Goal: Task Accomplishment & Management: Use online tool/utility

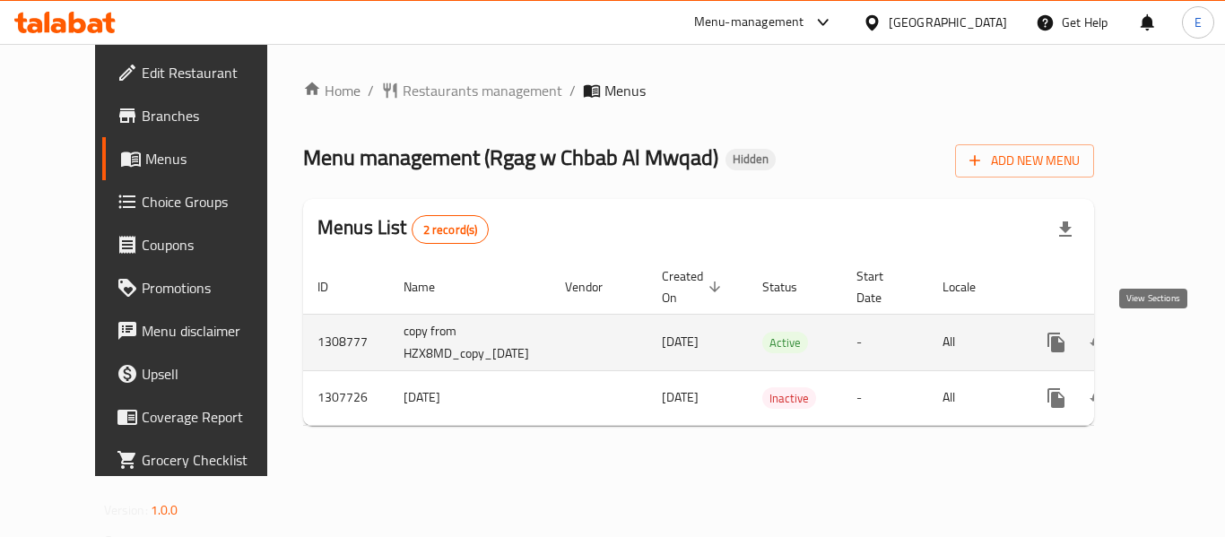
click at [1174, 341] on icon "enhanced table" at bounding box center [1185, 343] width 22 height 22
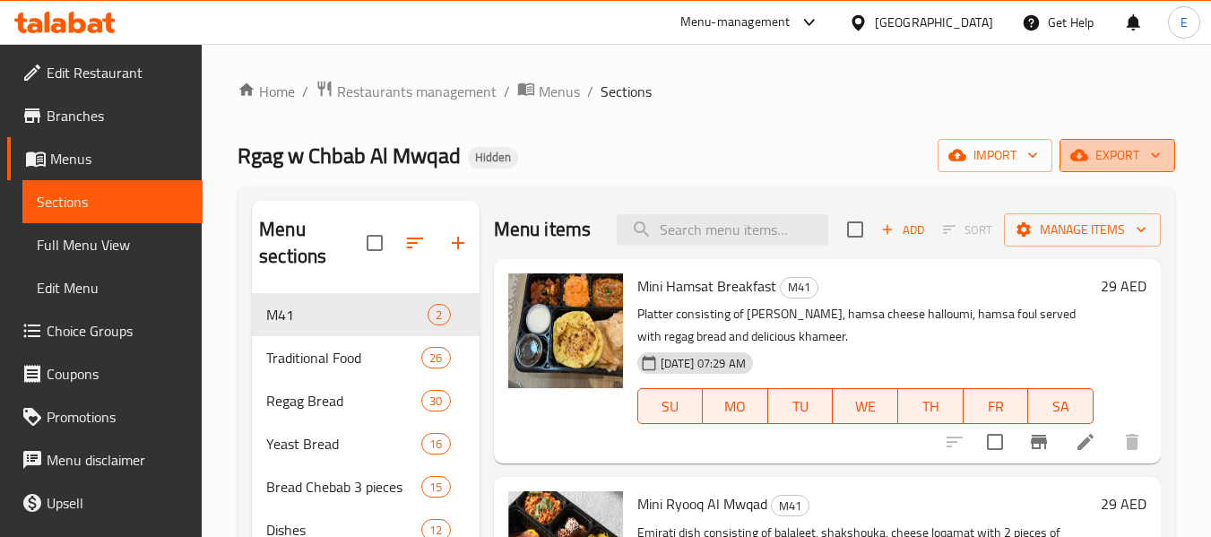
click at [1155, 165] on span "export" at bounding box center [1117, 155] width 87 height 22
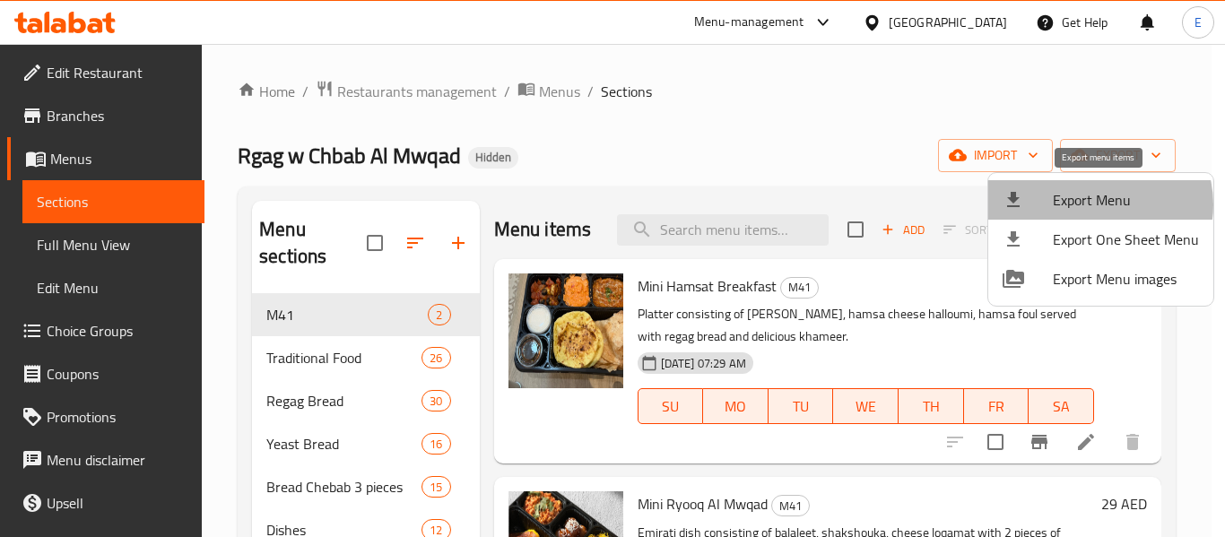
click at [1097, 204] on span "Export Menu" at bounding box center [1125, 200] width 146 height 22
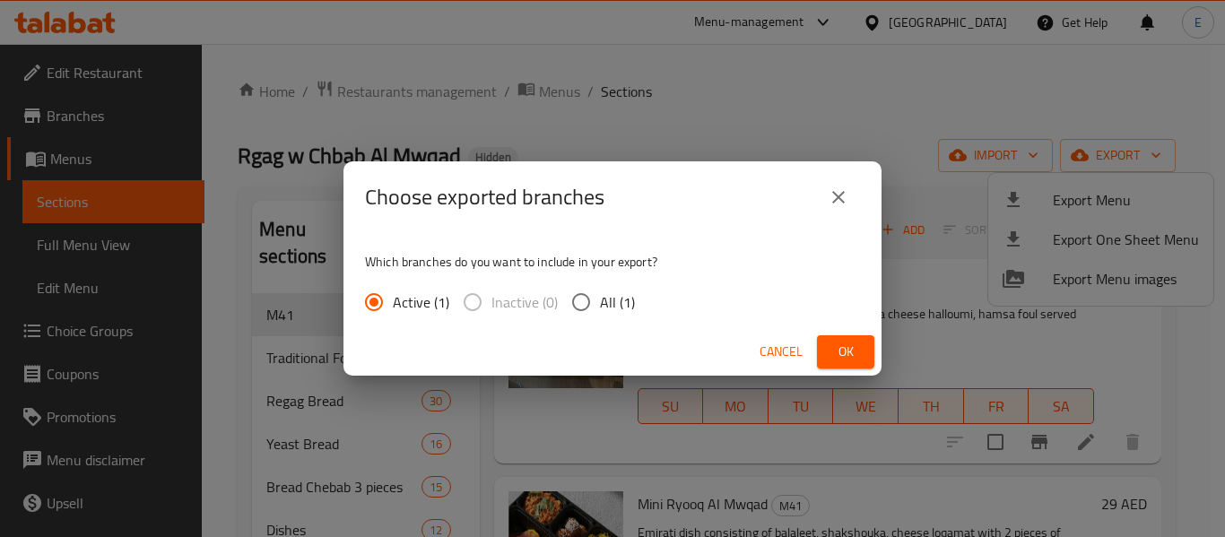
click at [844, 349] on span "Ok" at bounding box center [845, 352] width 29 height 22
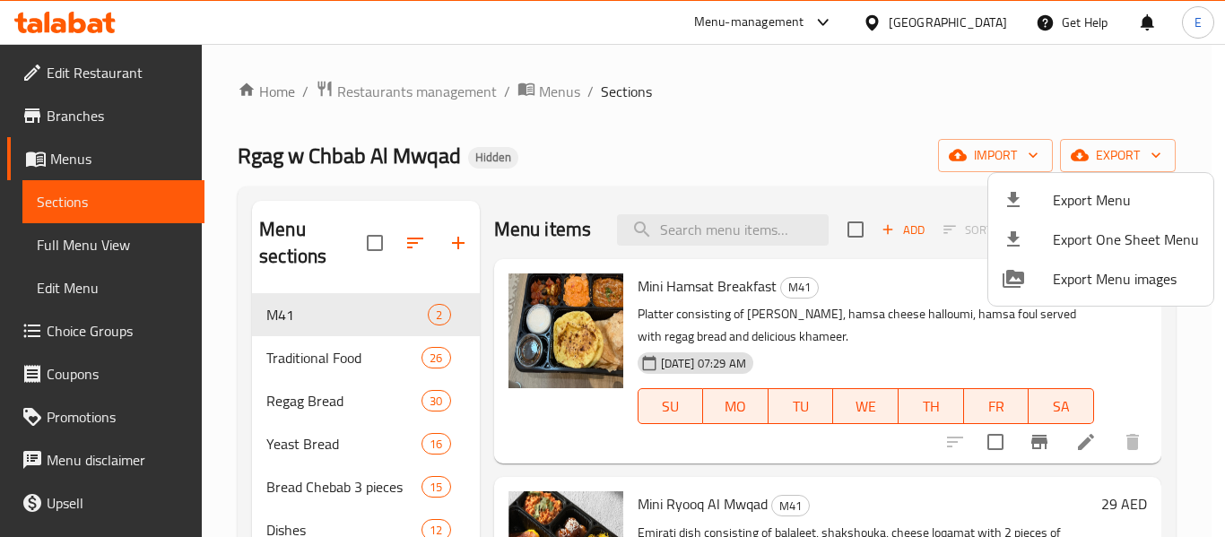
drag, startPoint x: 115, startPoint y: 248, endPoint x: 103, endPoint y: 248, distance: 11.7
click at [115, 248] on div at bounding box center [612, 268] width 1225 height 537
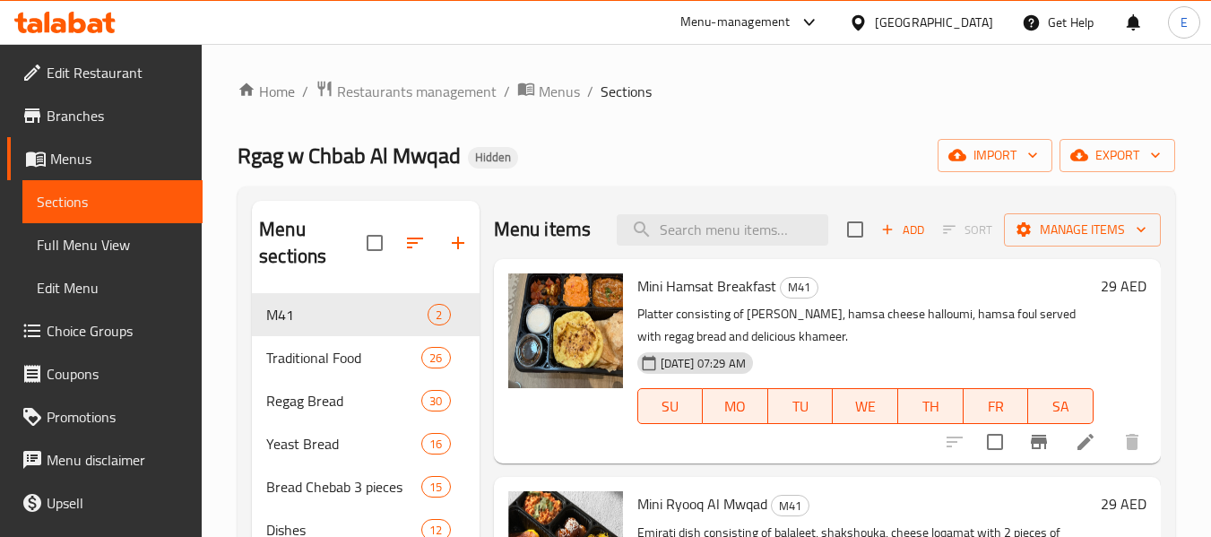
click at [100, 249] on span "Full Menu View" at bounding box center [112, 245] width 151 height 22
click at [115, 245] on span "Full Menu View" at bounding box center [112, 245] width 151 height 22
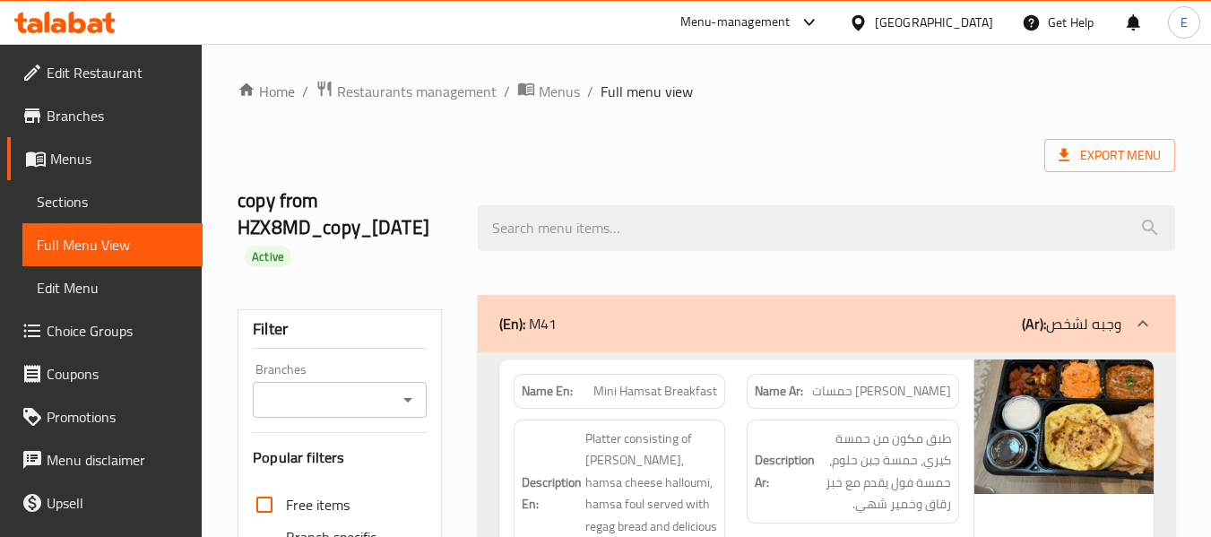
scroll to position [538, 0]
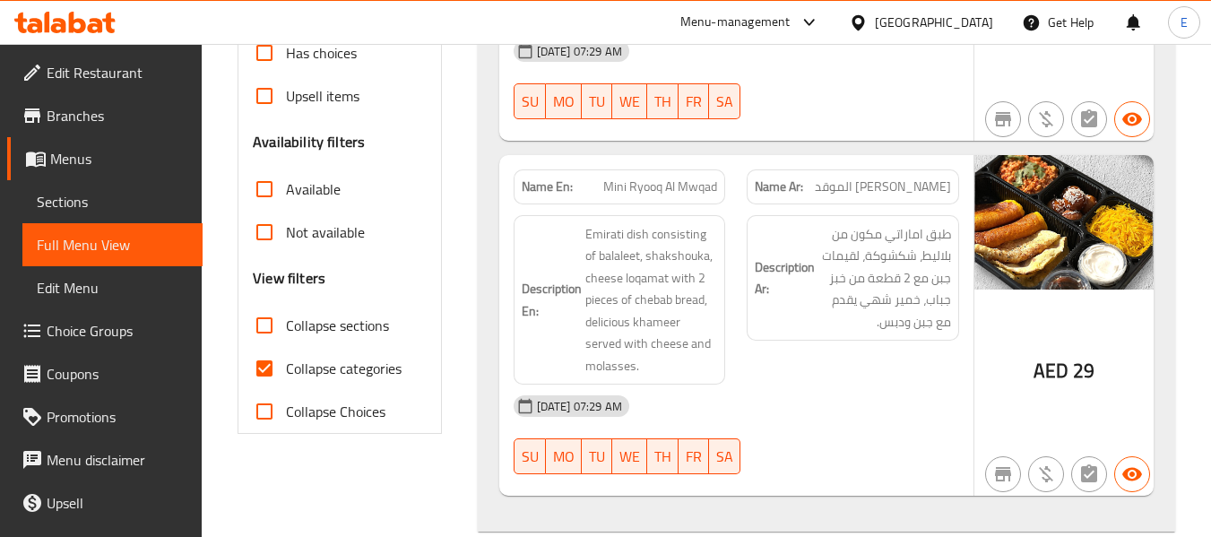
click at [326, 371] on span "Collapse categories" at bounding box center [344, 369] width 116 height 22
click at [262, 368] on input "Collapse categories" at bounding box center [264, 368] width 43 height 43
checkbox input "false"
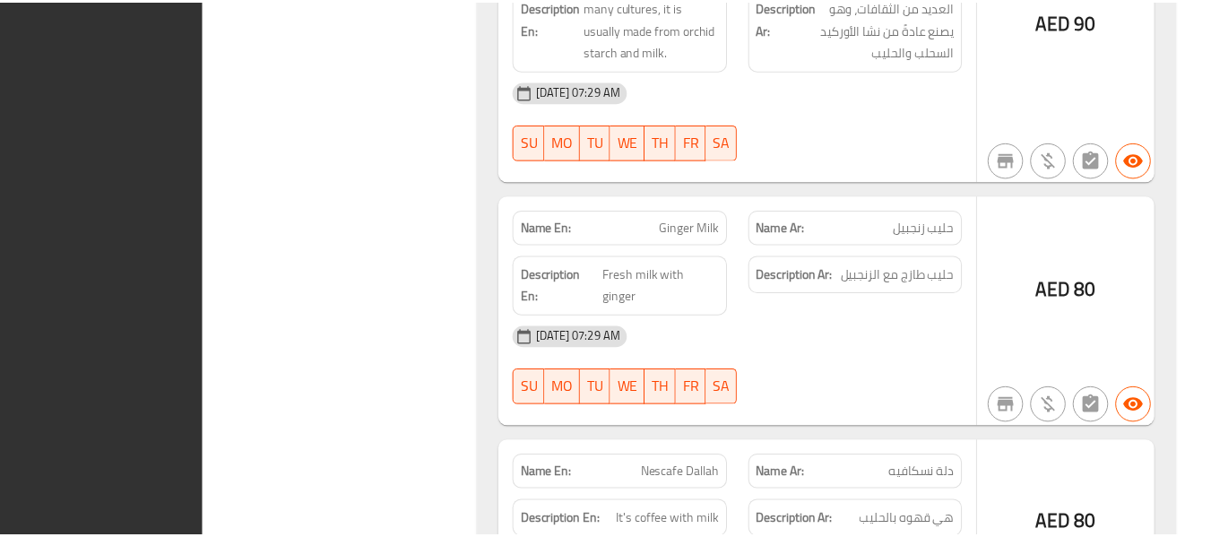
scroll to position [55415, 0]
